Goal: Navigation & Orientation: Find specific page/section

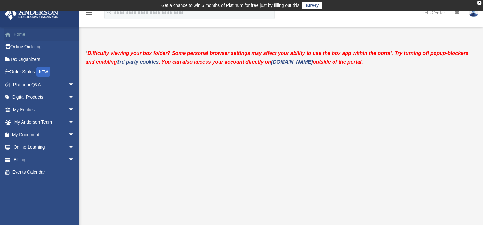
click at [20, 34] on link "Home" at bounding box center [44, 34] width 80 height 13
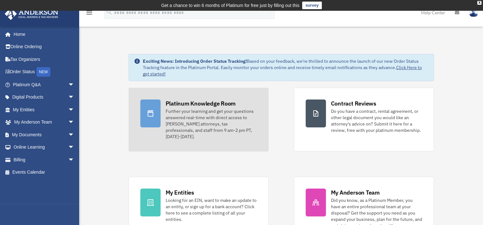
click at [150, 108] on div at bounding box center [150, 113] width 20 height 28
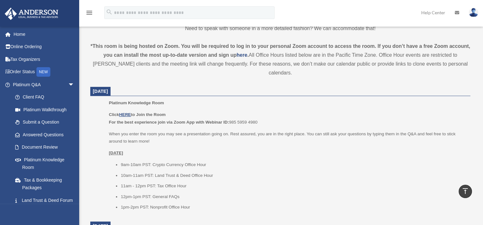
scroll to position [222, 0]
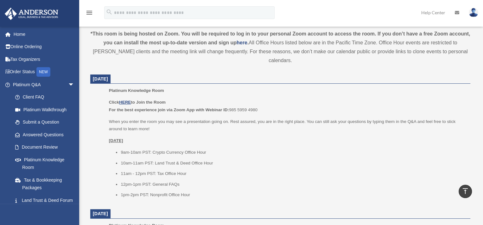
click at [125, 99] on p "Click HERE to Join the Room For the best experience join via Zoom App with Webi…" at bounding box center [287, 106] width 357 height 15
click at [125, 100] on u "HERE" at bounding box center [125, 102] width 12 height 5
